Goal: Register for event/course

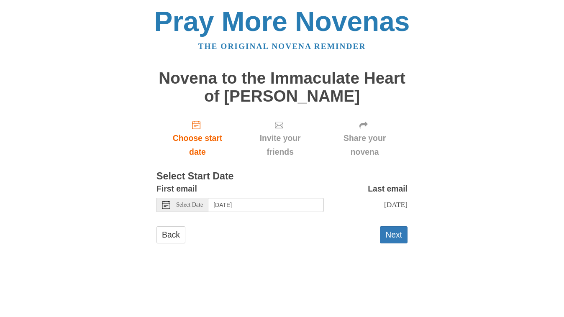
click at [200, 212] on div "First email Select Date [DATE] Last email [DATE] Selecting [DATE] as the start …" at bounding box center [282, 200] width 251 height 36
click at [200, 207] on span "Select Date" at bounding box center [189, 205] width 27 height 6
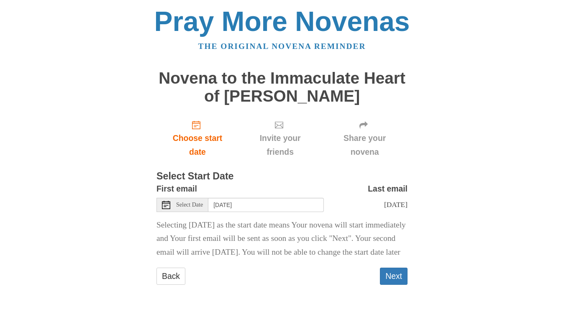
click at [198, 205] on span "Select Date" at bounding box center [189, 205] width 27 height 6
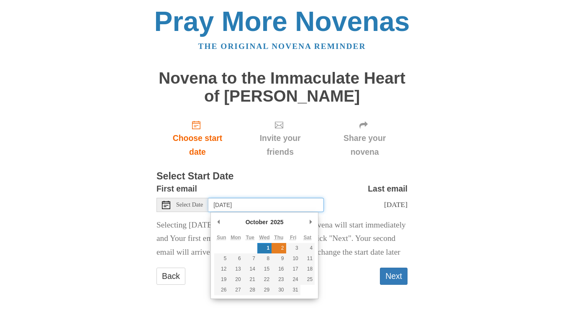
type input "[DATE]"
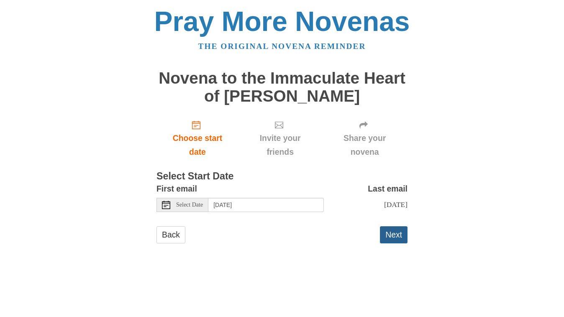
click at [394, 237] on button "Next" at bounding box center [394, 234] width 28 height 17
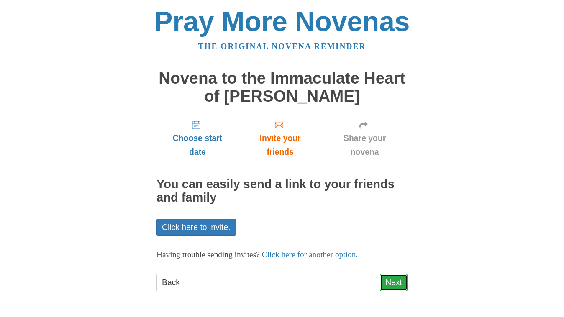
click at [393, 287] on link "Next" at bounding box center [394, 282] width 28 height 17
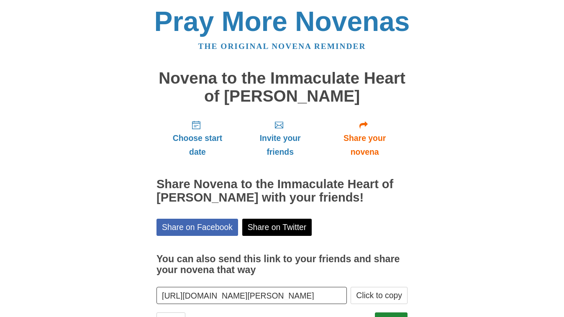
scroll to position [37, 0]
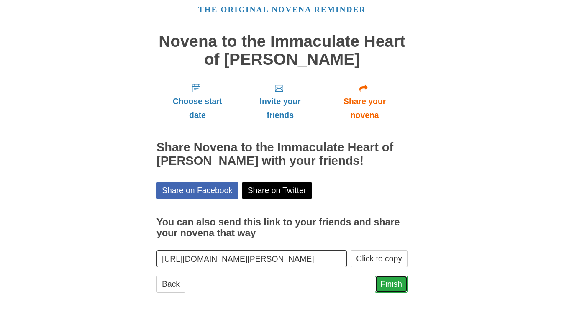
click at [393, 290] on link "Finish" at bounding box center [391, 284] width 33 height 17
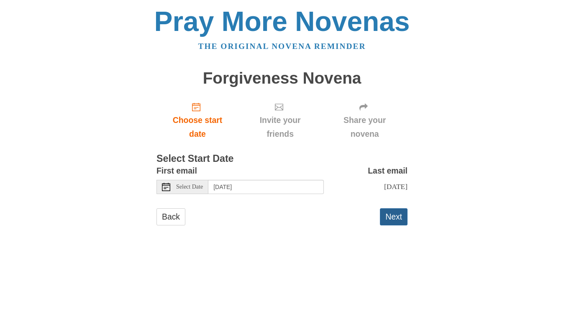
click at [388, 215] on button "Next" at bounding box center [394, 216] width 28 height 17
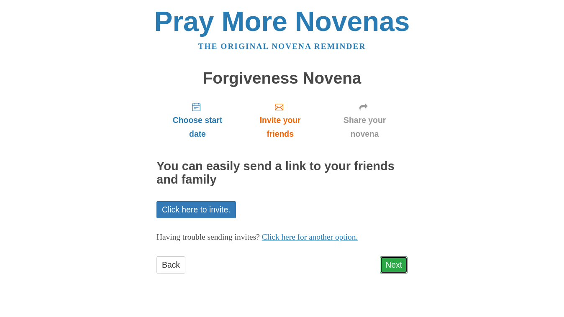
click at [396, 266] on link "Next" at bounding box center [394, 265] width 28 height 17
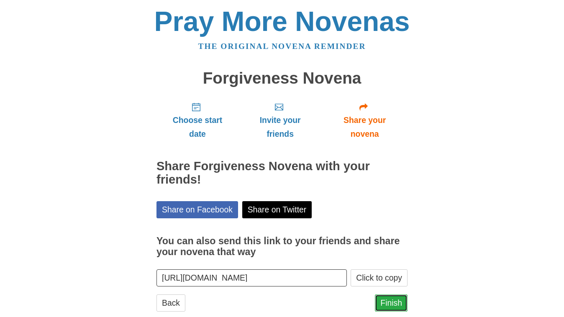
click at [386, 300] on link "Finish" at bounding box center [391, 303] width 33 height 17
